Goal: Task Accomplishment & Management: Use online tool/utility

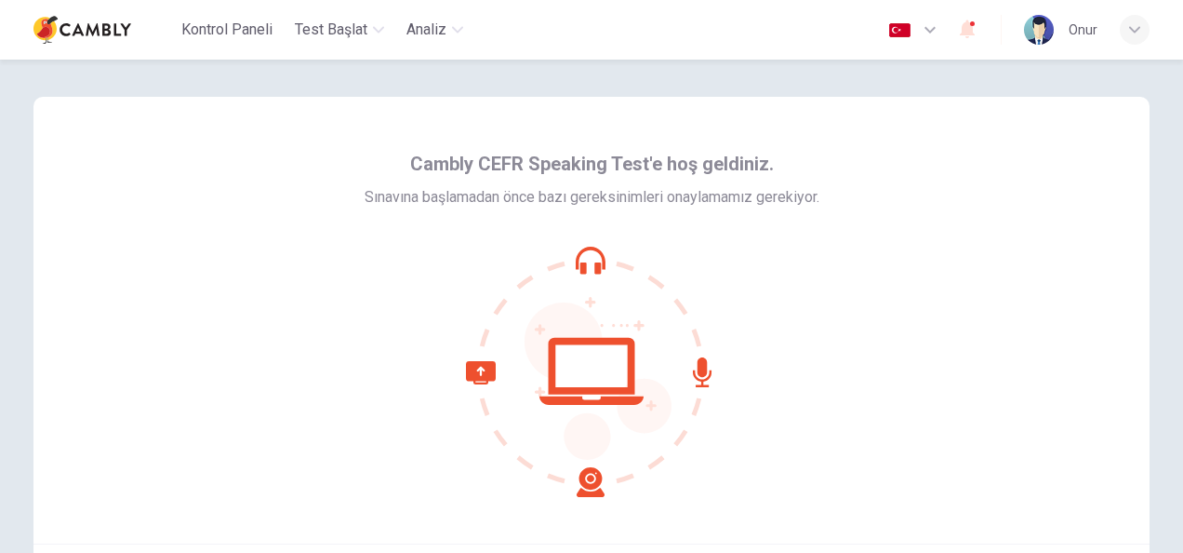
click at [410, 421] on div at bounding box center [592, 371] width 455 height 251
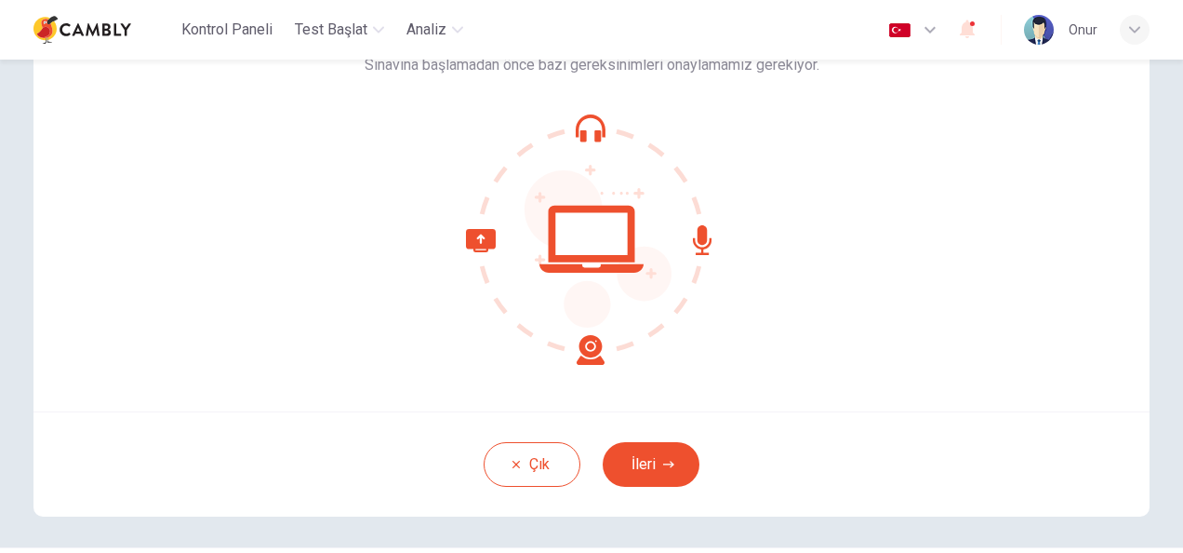
scroll to position [155, 0]
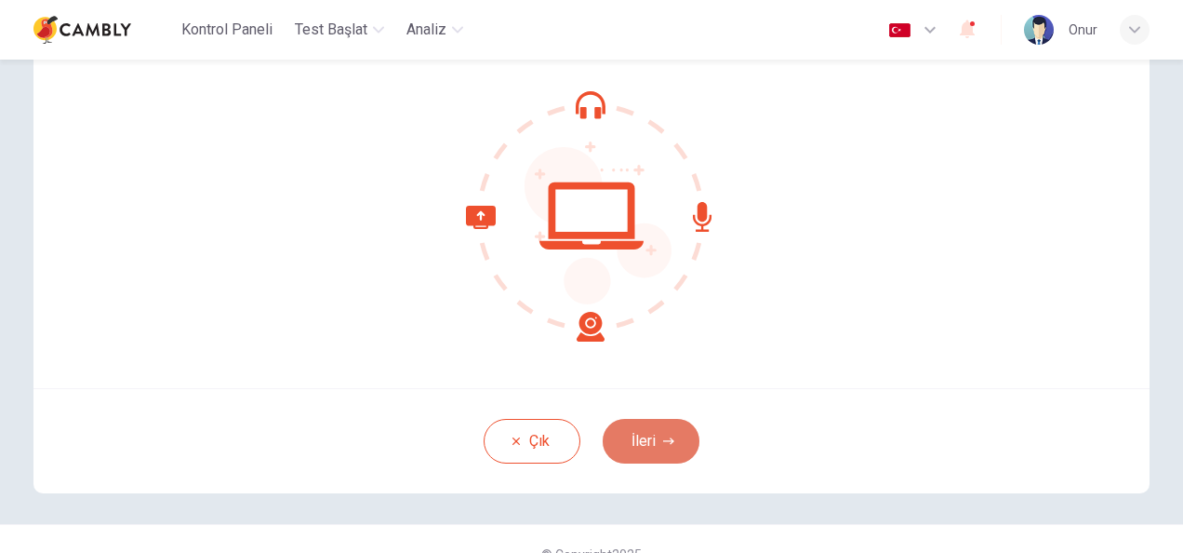
click at [666, 431] on button "İleri" at bounding box center [651, 441] width 97 height 45
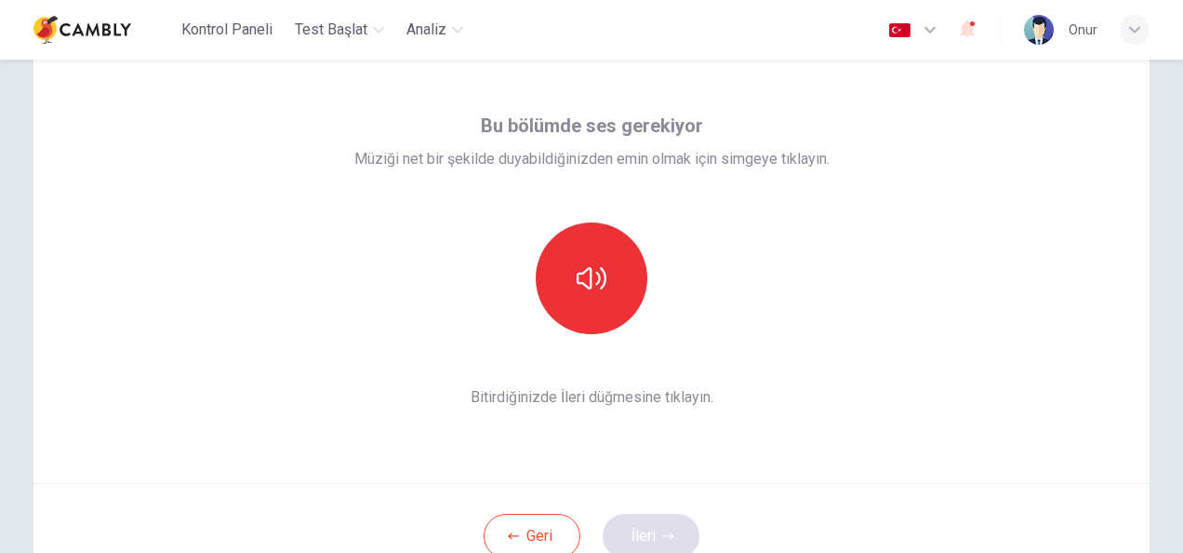
scroll to position [60, 0]
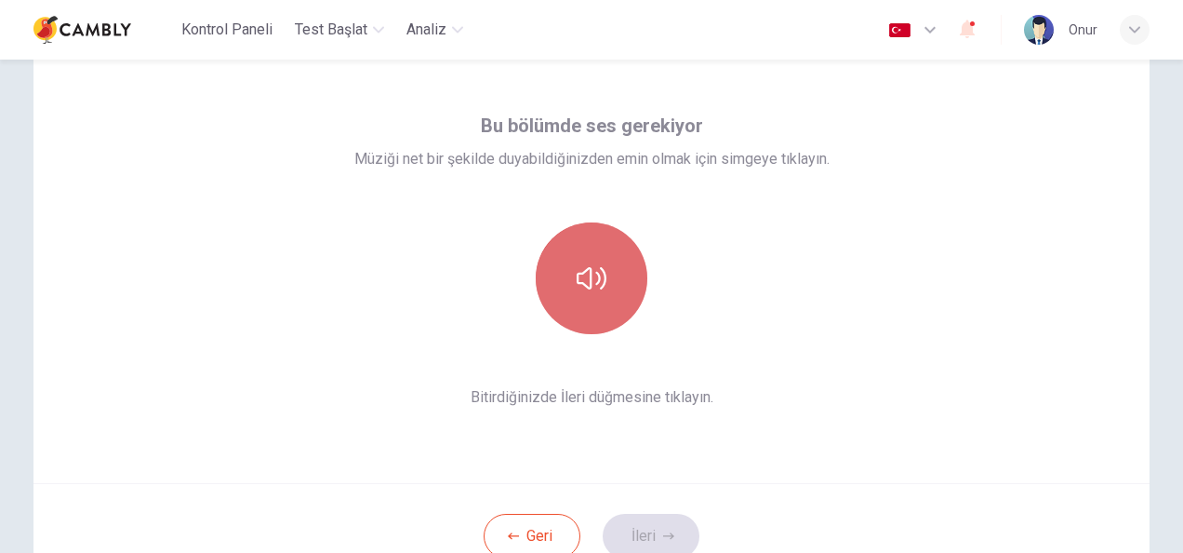
click at [594, 277] on icon "button" at bounding box center [592, 278] width 30 height 22
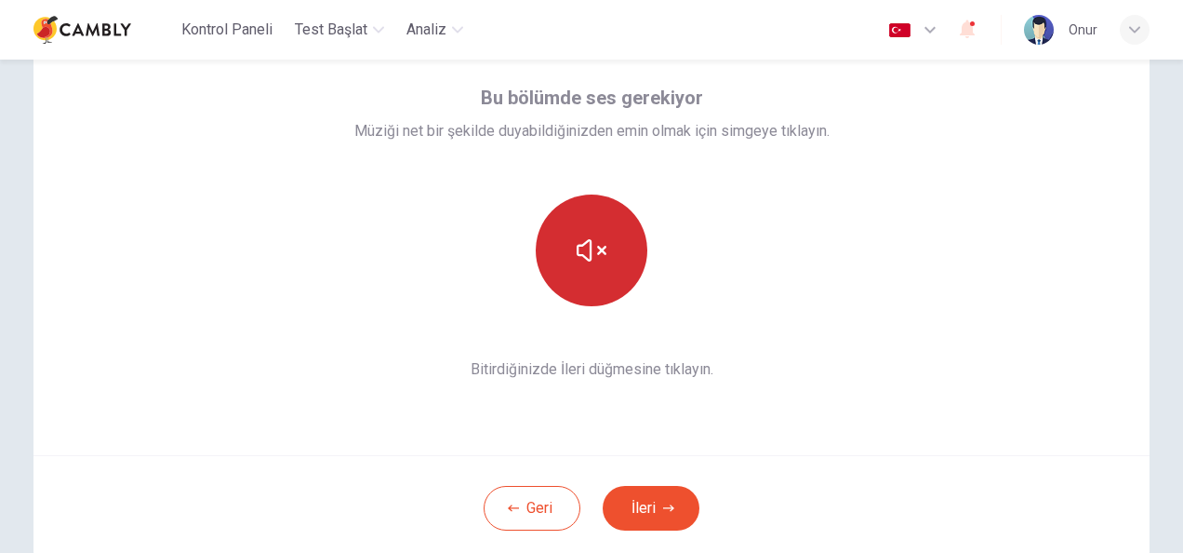
scroll to position [89, 0]
click at [654, 498] on button "İleri" at bounding box center [651, 507] width 97 height 45
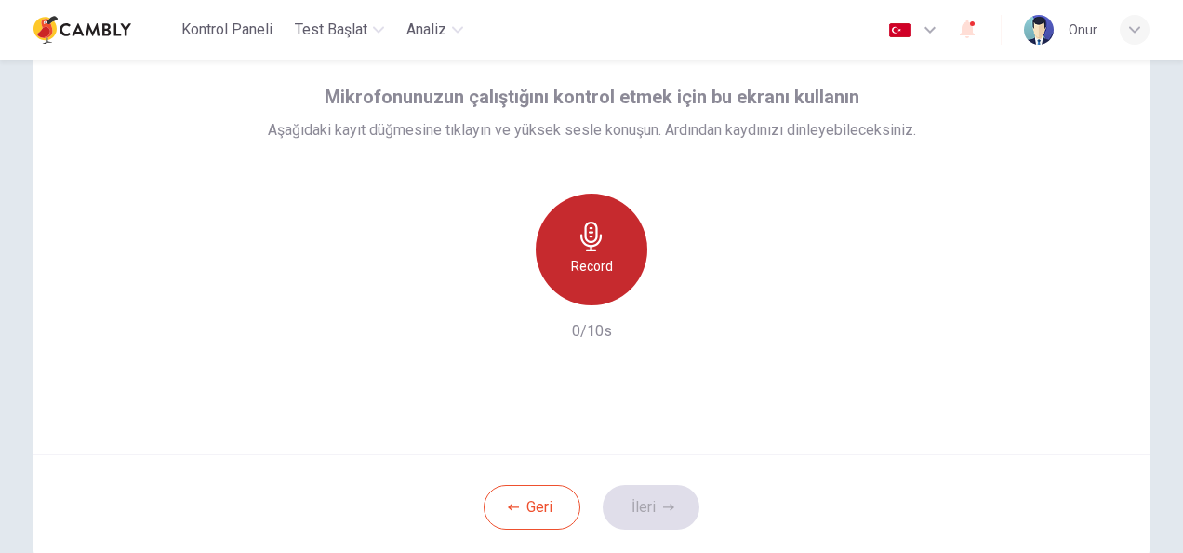
click at [579, 284] on div "Record" at bounding box center [592, 249] width 112 height 112
click at [593, 314] on h6 "Stop" at bounding box center [592, 325] width 28 height 22
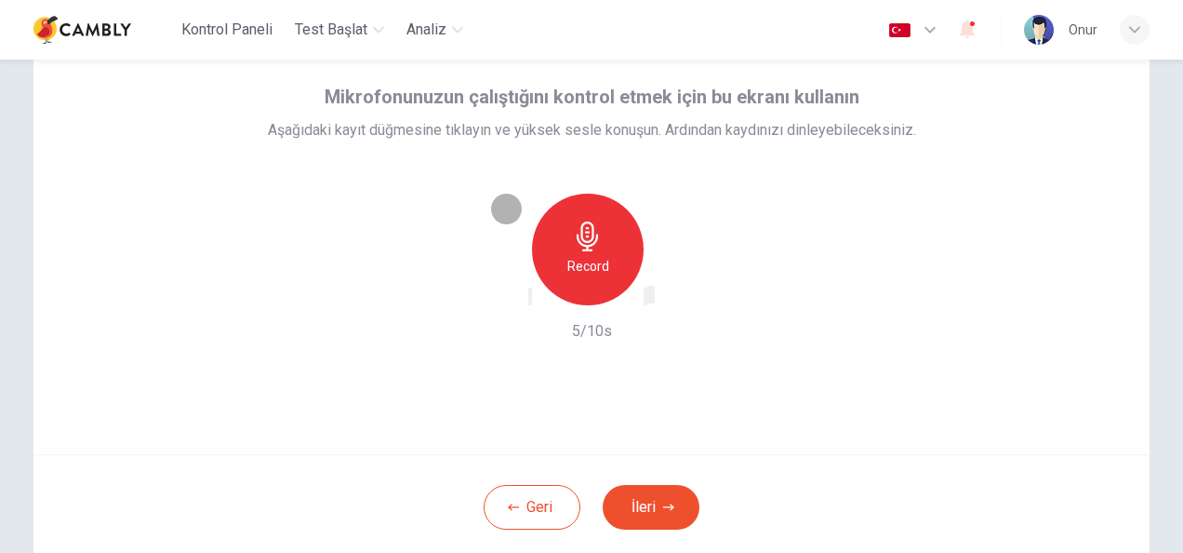
click at [646, 300] on icon "button" at bounding box center [646, 300] width 0 height 0
click at [677, 511] on button "İleri" at bounding box center [651, 507] width 97 height 45
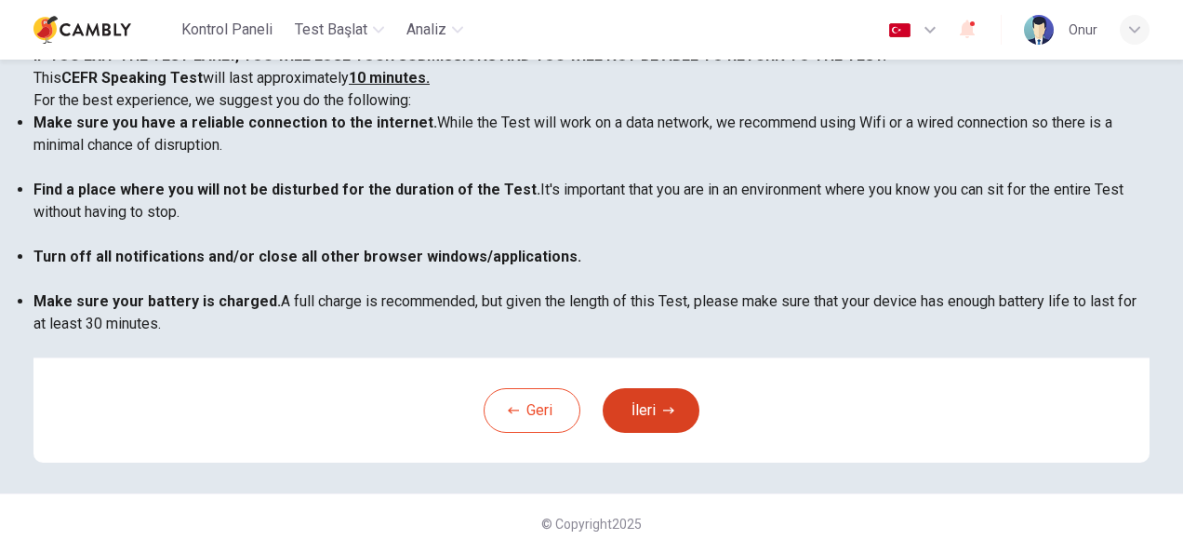
click at [658, 433] on button "İleri" at bounding box center [651, 410] width 97 height 45
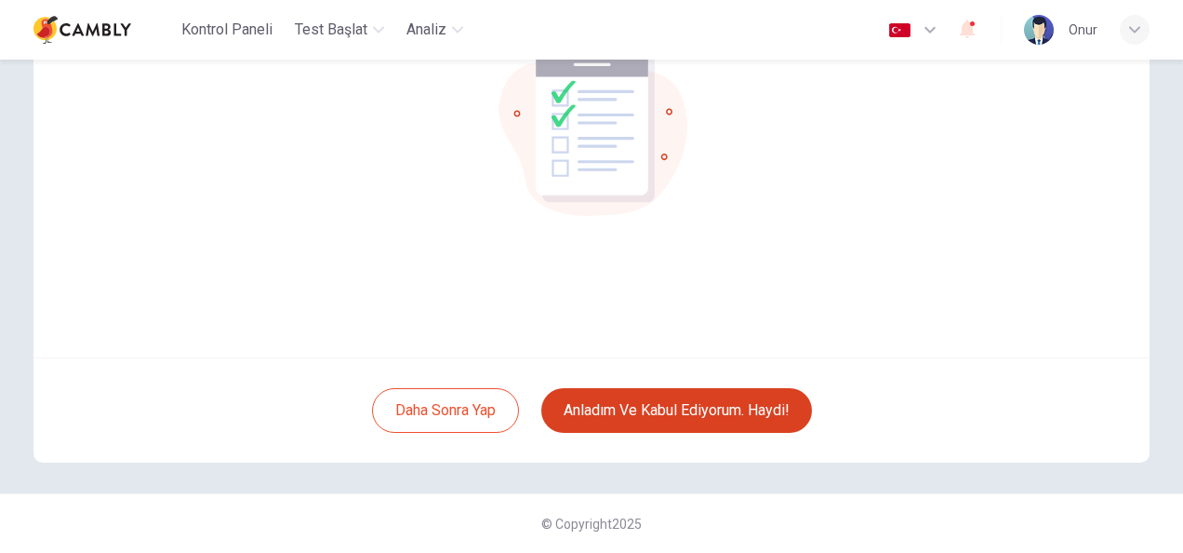
scroll to position [186, 0]
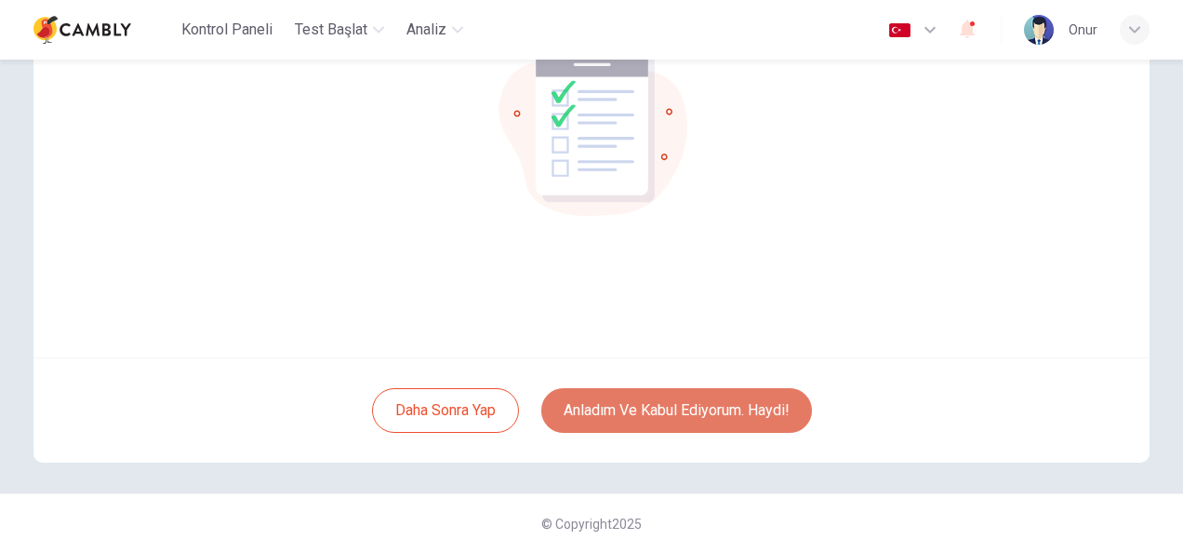
click at [650, 415] on button "Anladım ve kabul ediyorum. Haydi!" at bounding box center [676, 410] width 271 height 45
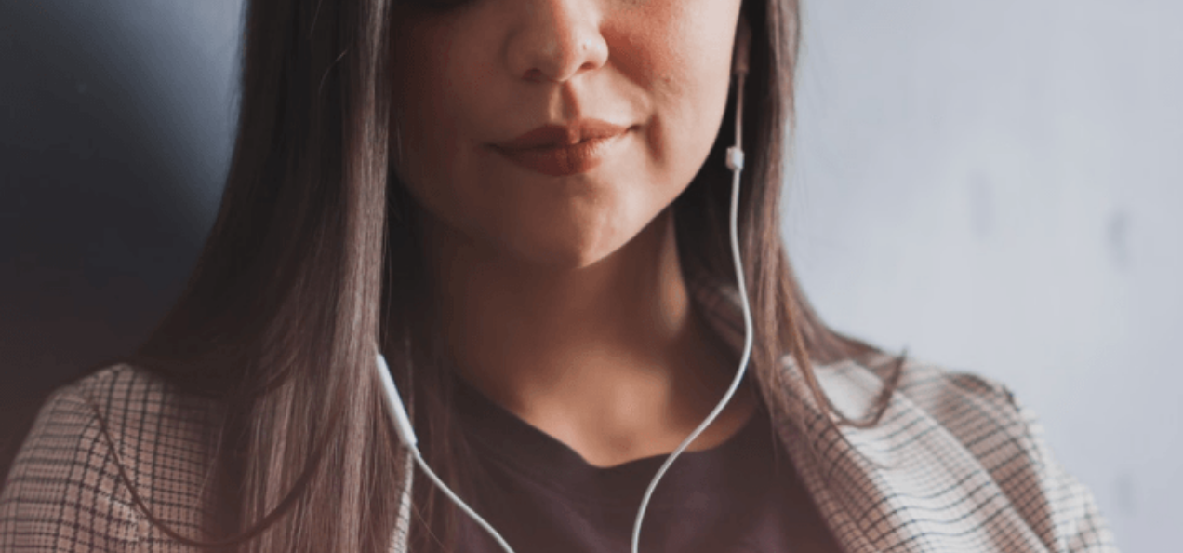
scroll to position [429, 0]
click at [59, 218] on button "Devam Et" at bounding box center [29, 255] width 59 height 75
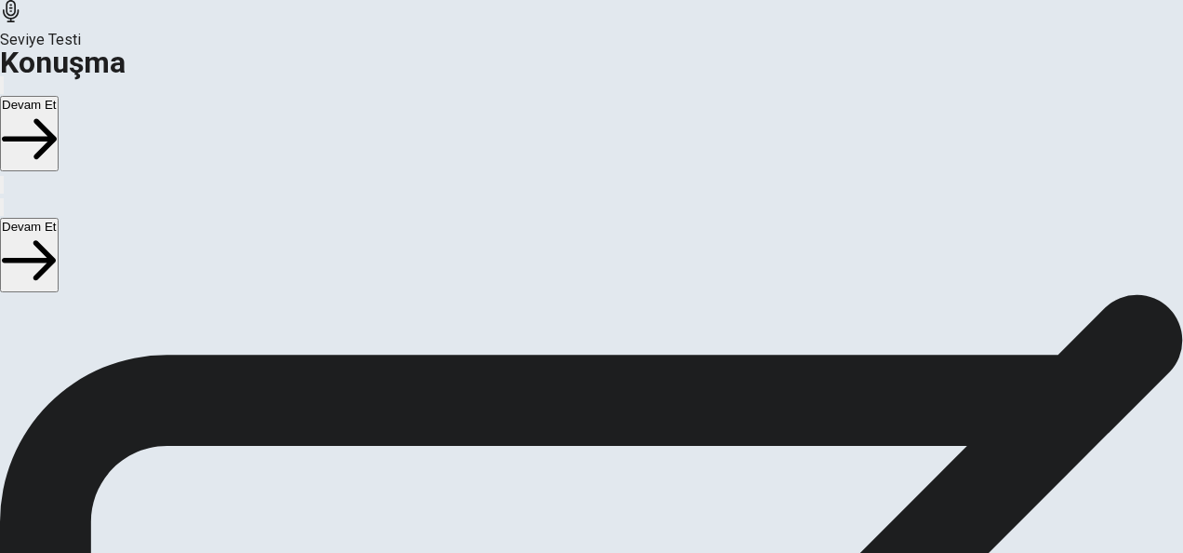
click at [582, 140] on icon at bounding box center [592, 112] width 56 height 56
drag, startPoint x: 254, startPoint y: 443, endPoint x: 88, endPoint y: 447, distance: 165.7
click at [88, 311] on div "Question: 'Describe the city you live in.'" at bounding box center [591, 288] width 1183 height 45
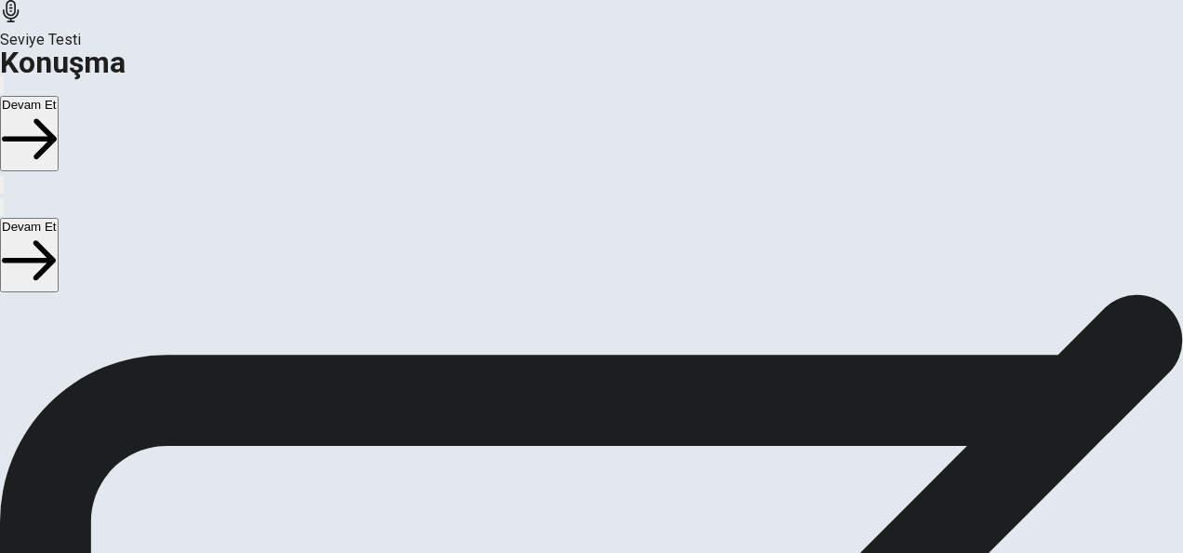
click at [88, 311] on div "Question: 'Describe the city you live in.'" at bounding box center [591, 288] width 1183 height 45
click at [596, 209] on icon at bounding box center [592, 181] width 56 height 56
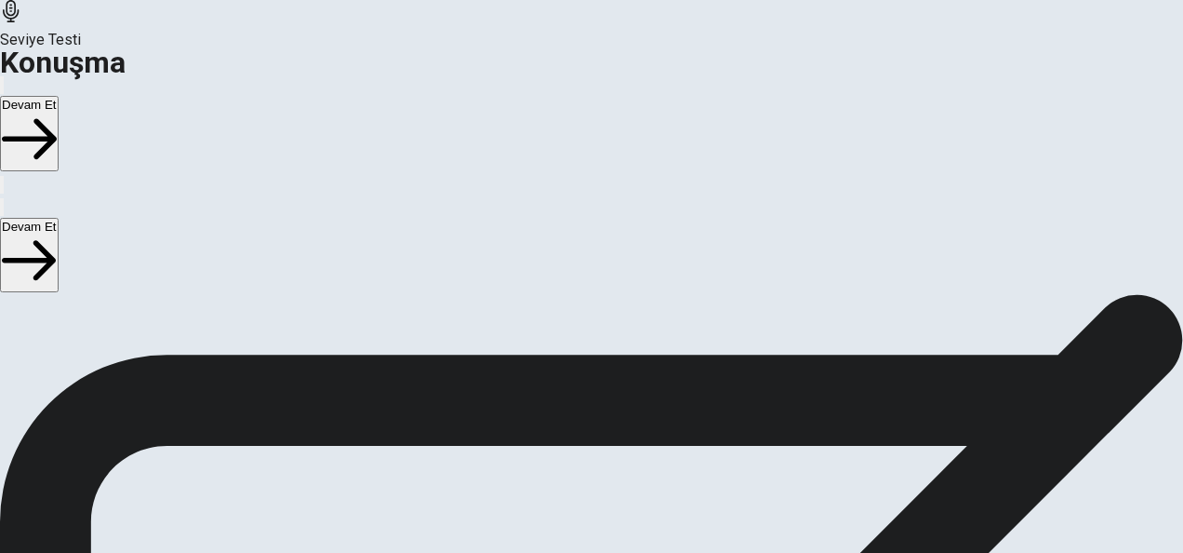
click at [59, 218] on button "Devam Et" at bounding box center [29, 255] width 59 height 75
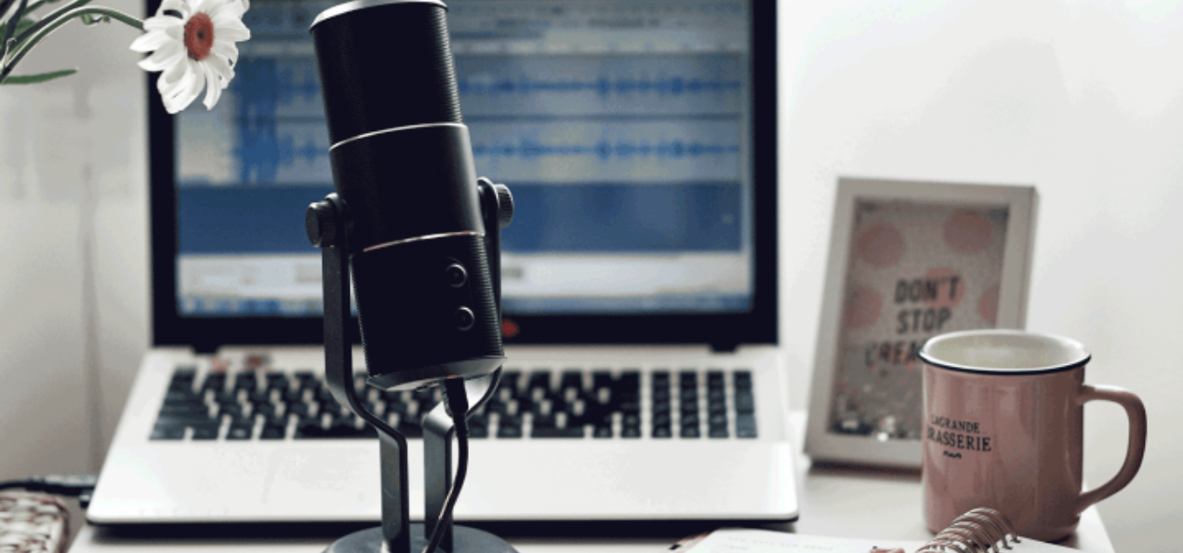
scroll to position [123, 0]
click at [4, 198] on button "button" at bounding box center [2, 207] width 4 height 18
click at [528, 234] on div "Speaking Section Directions In this Speaking test, you will be able to demonstr…" at bounding box center [591, 145] width 1183 height 179
click at [468, 448] on img at bounding box center [591, 276] width 1183 height 553
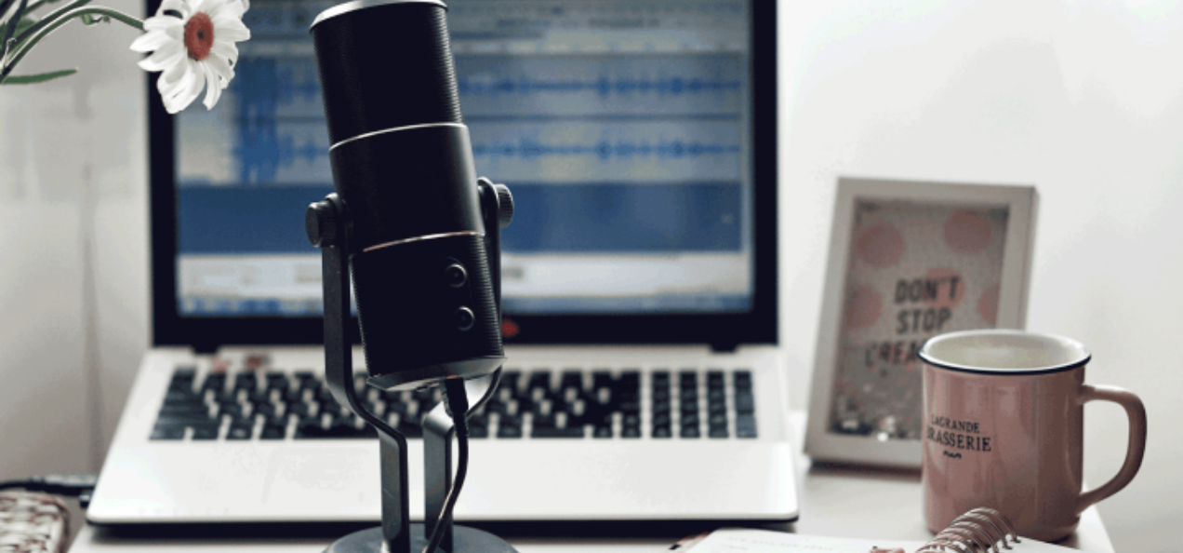
click at [468, 448] on img at bounding box center [591, 276] width 1183 height 553
click at [59, 218] on button "Devam Et" at bounding box center [29, 255] width 59 height 75
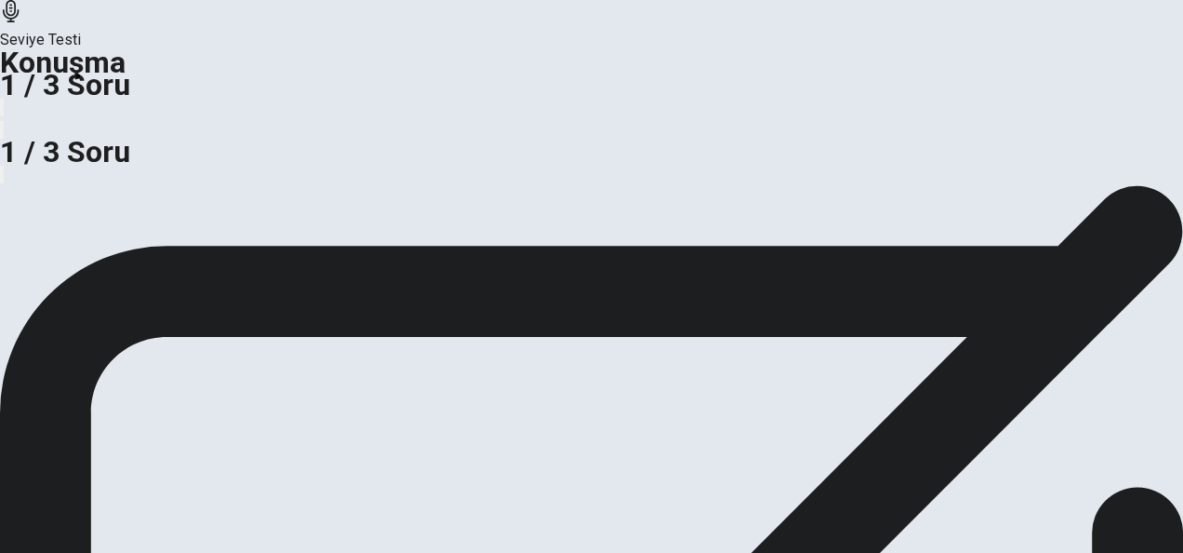
scroll to position [433, 0]
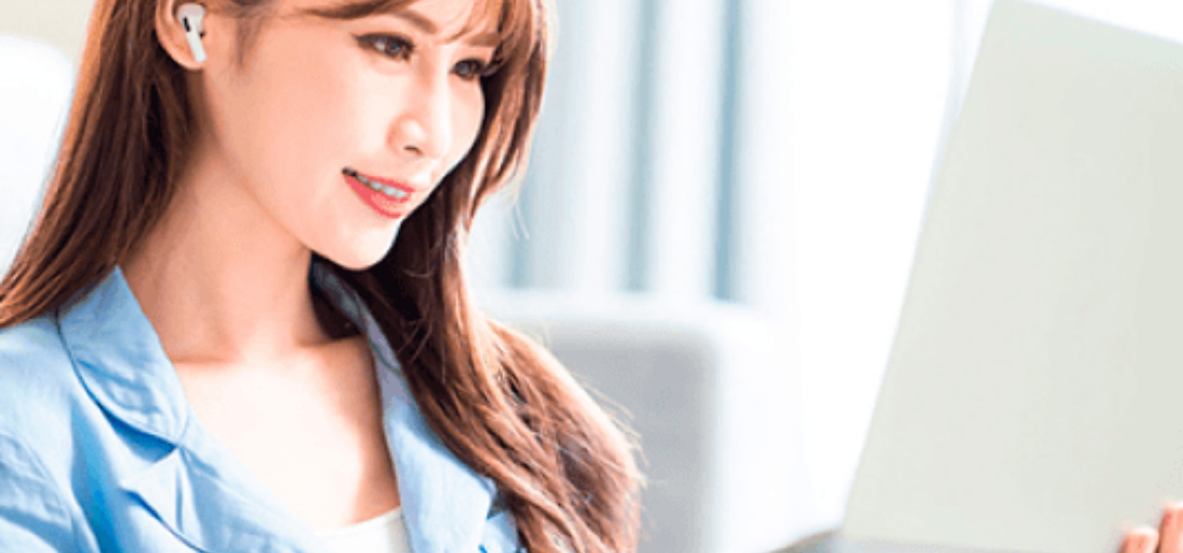
scroll to position [0, 0]
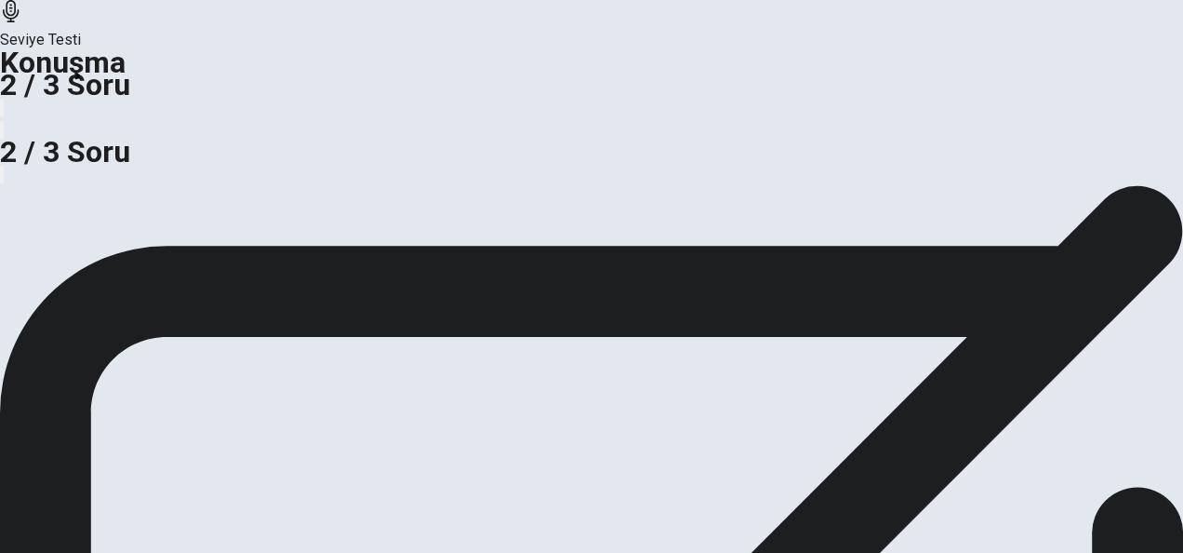
drag, startPoint x: 577, startPoint y: 338, endPoint x: 215, endPoint y: 344, distance: 361.9
click at [215, 205] on span "Would you rather work in a business that sells products or provides services?" at bounding box center [253, 196] width 506 height 18
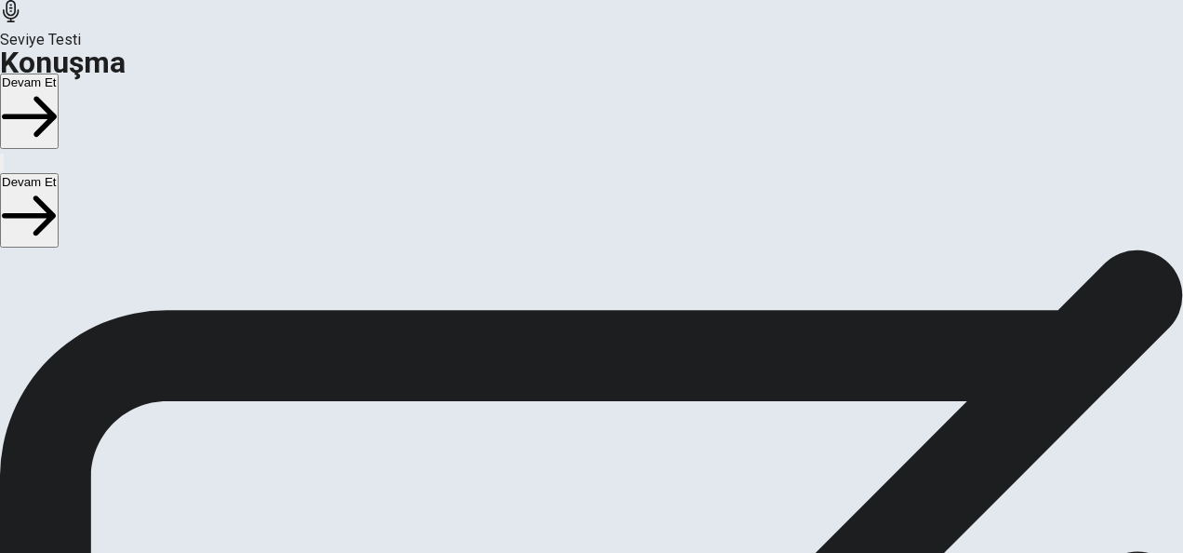
click at [59, 173] on button "Devam Et" at bounding box center [29, 210] width 59 height 75
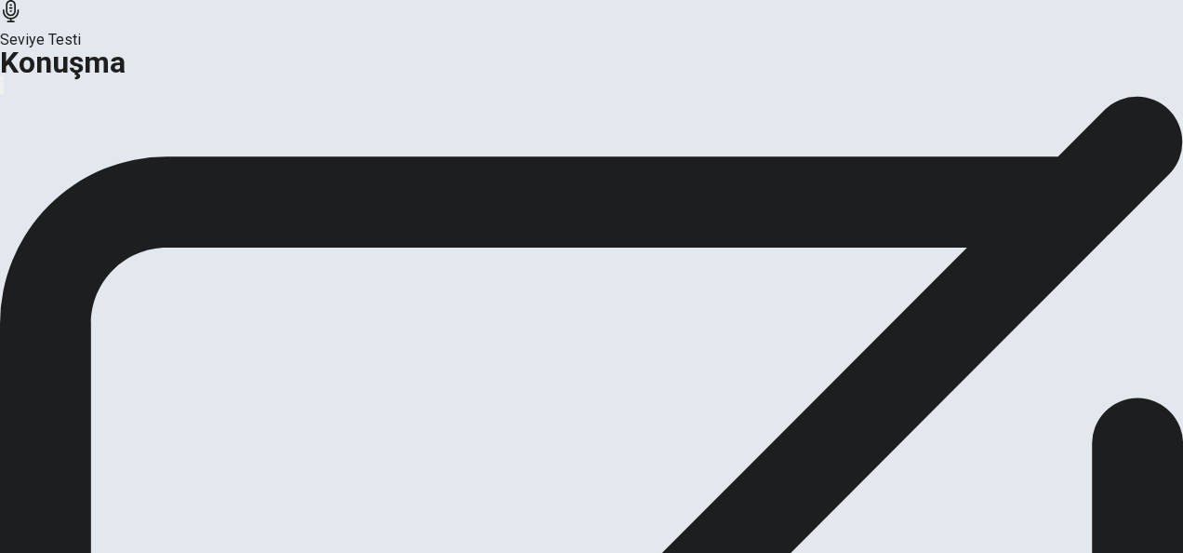
click at [140, 188] on button "Devam Et" at bounding box center [100, 175] width 81 height 25
